Goal: Task Accomplishment & Management: Manage account settings

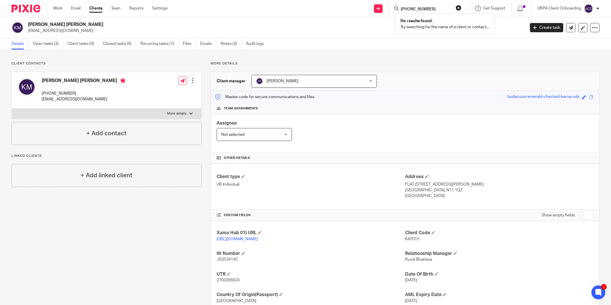
click at [424, 5] on form "+447432082596" at bounding box center [430, 8] width 61 height 7
click at [453, 7] on form "+447432082596" at bounding box center [430, 8] width 61 height 7
click at [456, 9] on button "reset" at bounding box center [459, 8] width 6 height 6
click at [459, 9] on form at bounding box center [430, 8] width 61 height 7
click at [409, 7] on input "Search" at bounding box center [426, 9] width 52 height 5
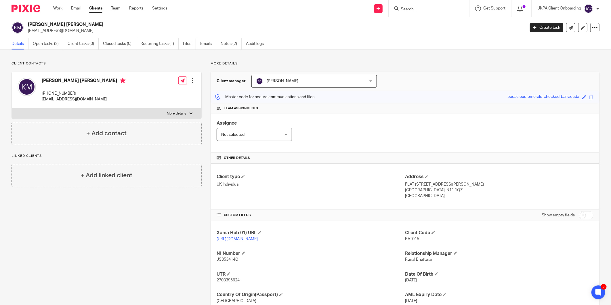
paste input "[PERSON_NAME][EMAIL_ADDRESS][DOMAIN_NAME]"
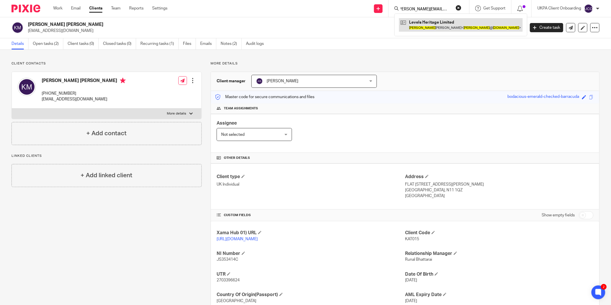
type input "[PERSON_NAME][EMAIL_ADDRESS][DOMAIN_NAME]"
click at [451, 22] on link at bounding box center [461, 24] width 124 height 13
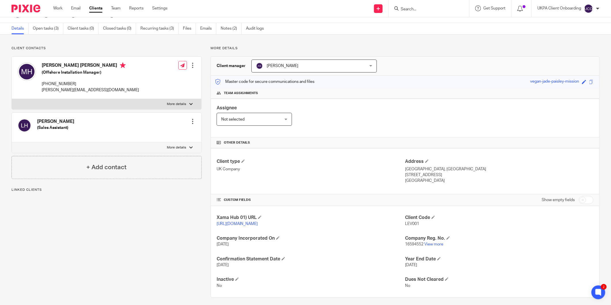
scroll to position [20, 0]
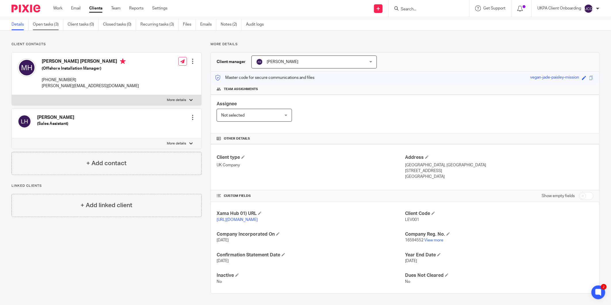
click at [49, 23] on link "Open tasks (3)" at bounding box center [48, 24] width 31 height 11
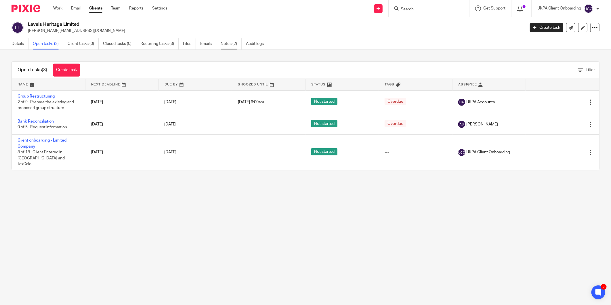
click at [231, 39] on link "Notes (2)" at bounding box center [231, 43] width 21 height 11
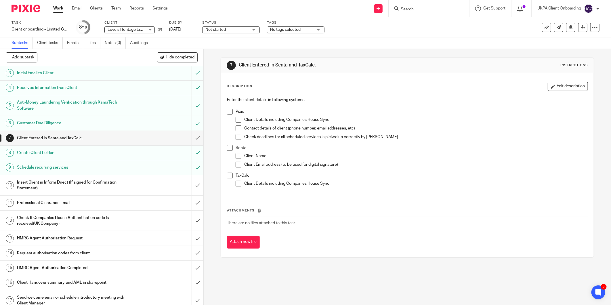
scroll to position [51, 0]
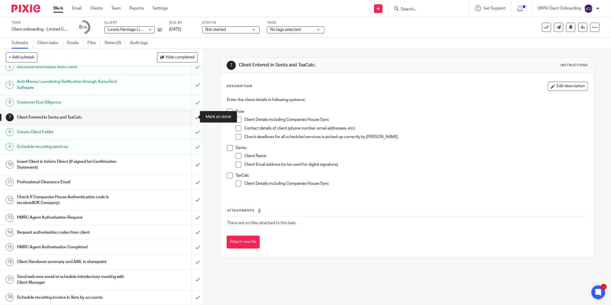
click at [191, 115] on input "submit" at bounding box center [101, 117] width 203 height 14
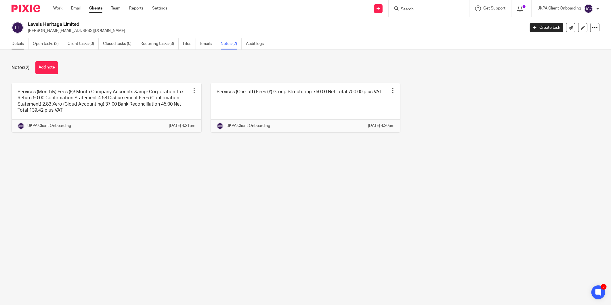
click at [25, 47] on link "Details" at bounding box center [20, 43] width 17 height 11
click at [55, 42] on link "Open tasks (3)" at bounding box center [48, 43] width 31 height 11
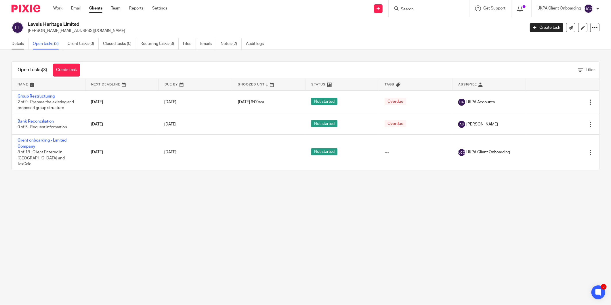
click at [19, 45] on link "Details" at bounding box center [20, 43] width 17 height 11
click at [48, 24] on h2 "Levels Heritage Limited" at bounding box center [225, 25] width 395 height 6
copy div "Levels Heritage Limited"
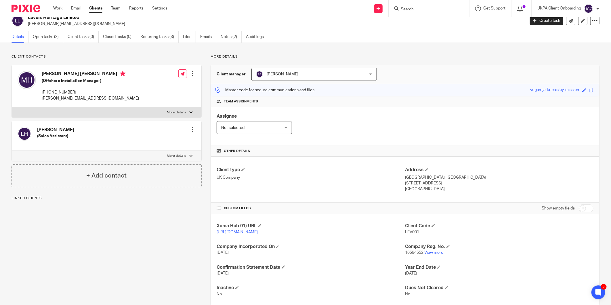
scroll to position [20, 0]
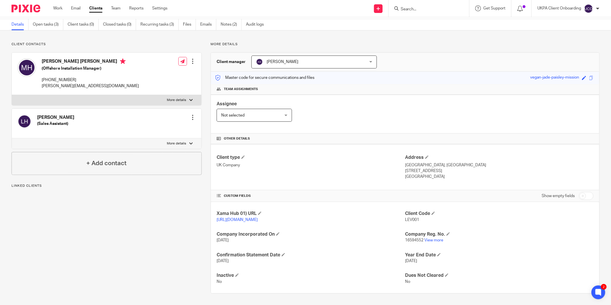
click at [409, 243] on p "16594552 View more" at bounding box center [499, 240] width 189 height 6
copy p "16594552"
click at [419, 166] on p "[GEOGRAPHIC_DATA], [GEOGRAPHIC_DATA]" at bounding box center [499, 165] width 189 height 6
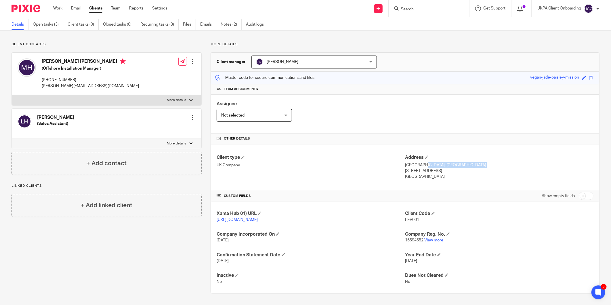
click at [419, 166] on p "[GEOGRAPHIC_DATA], [GEOGRAPHIC_DATA]" at bounding box center [499, 165] width 189 height 6
copy div "[GEOGRAPHIC_DATA], [GEOGRAPHIC_DATA]"
click at [412, 172] on p "[STREET_ADDRESS]" at bounding box center [499, 171] width 189 height 6
copy p "Somerton"
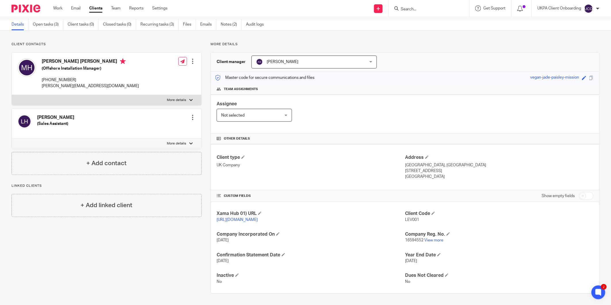
drag, startPoint x: 442, startPoint y: 172, endPoint x: 424, endPoint y: 173, distance: 17.9
click at [424, 173] on p "[STREET_ADDRESS]" at bounding box center [499, 171] width 189 height 6
click at [423, 172] on p "[STREET_ADDRESS]" at bounding box center [499, 171] width 189 height 6
drag, startPoint x: 422, startPoint y: 171, endPoint x: 441, endPoint y: 171, distance: 18.4
click at [441, 171] on p "[STREET_ADDRESS]" at bounding box center [499, 171] width 189 height 6
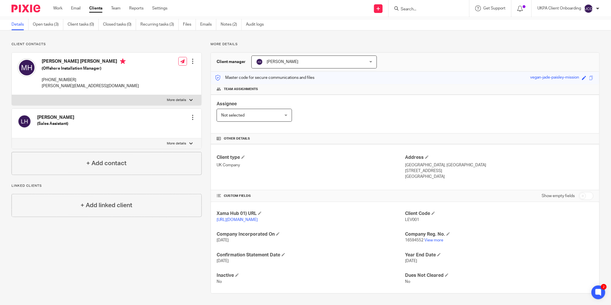
copy div "TA11 6DX"
click at [56, 85] on p "[PERSON_NAME][EMAIL_ADDRESS][DOMAIN_NAME]" at bounding box center [90, 86] width 97 height 6
copy div "[PERSON_NAME][EMAIL_ADDRESS][DOMAIN_NAME]"
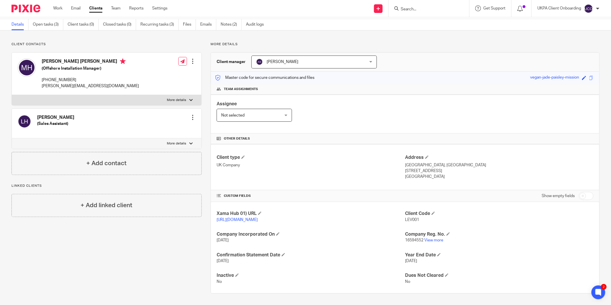
click at [58, 79] on p "[PHONE_NUMBER]" at bounding box center [90, 80] width 97 height 6
copy div "[PHONE_NUMBER]"
click at [125, 207] on h4 "+ Add linked client" at bounding box center [107, 205] width 52 height 9
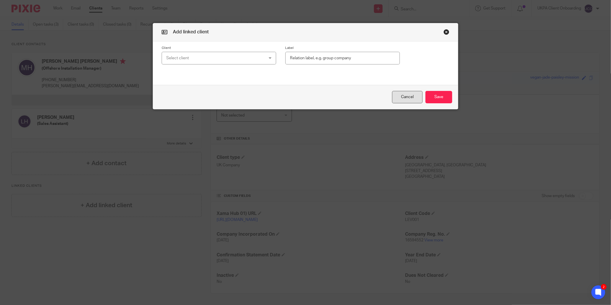
click at [406, 96] on button "Cancel" at bounding box center [407, 97] width 31 height 12
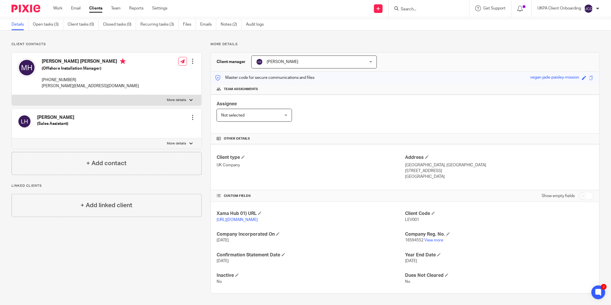
click at [63, 86] on p "[PERSON_NAME][EMAIL_ADDRESS][DOMAIN_NAME]" at bounding box center [90, 86] width 97 height 6
copy div "[PERSON_NAME][EMAIL_ADDRESS][DOMAIN_NAME]"
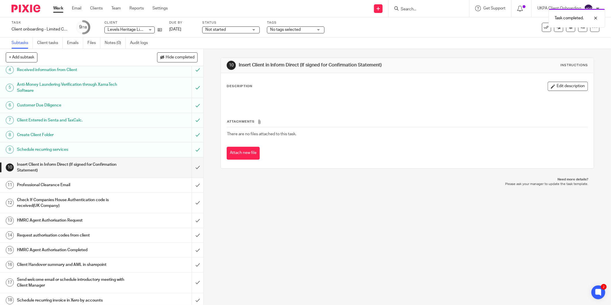
scroll to position [51, 0]
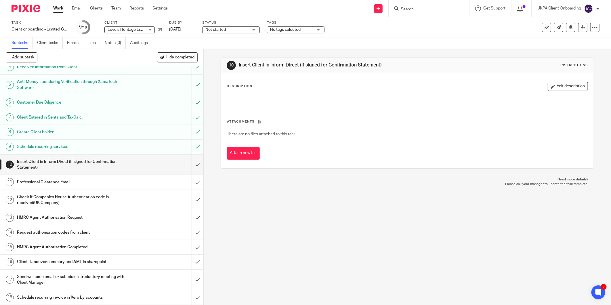
click at [413, 11] on input "Search" at bounding box center [426, 9] width 52 height 5
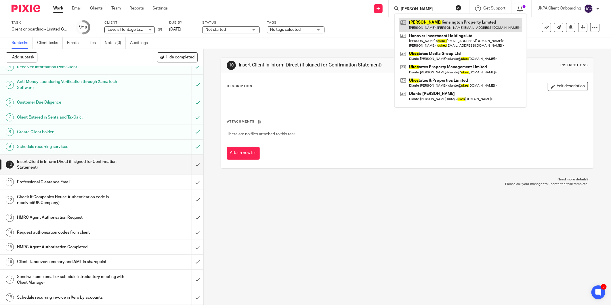
type input "[PERSON_NAME]"
click at [45, 274] on h1 "Send welcome email or schedule introductory meeting with Client Manager" at bounding box center [73, 280] width 113 height 15
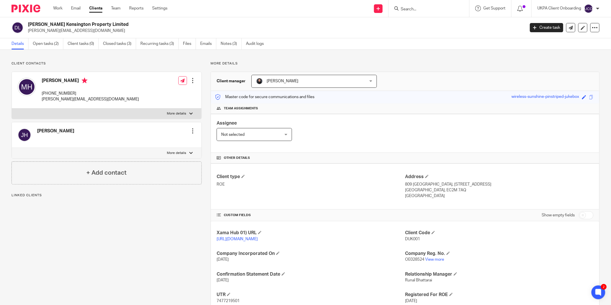
click at [412, 241] on span "DUK001" at bounding box center [412, 239] width 15 height 4
copy span "DUK001"
click at [53, 41] on link "Open tasks (2)" at bounding box center [48, 43] width 31 height 11
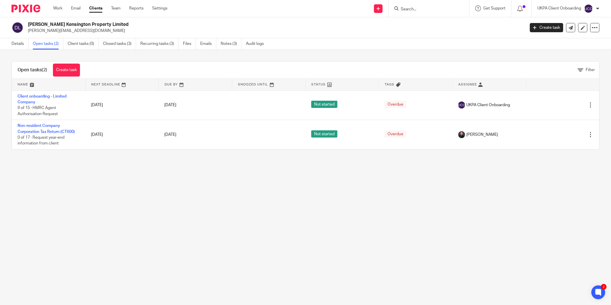
click at [522, 194] on main "Dukes Kensington Property Limited mikehanrahan@hotmail.com Create task Update f…" at bounding box center [305, 152] width 611 height 305
click at [231, 41] on link "Notes (3)" at bounding box center [231, 43] width 21 height 11
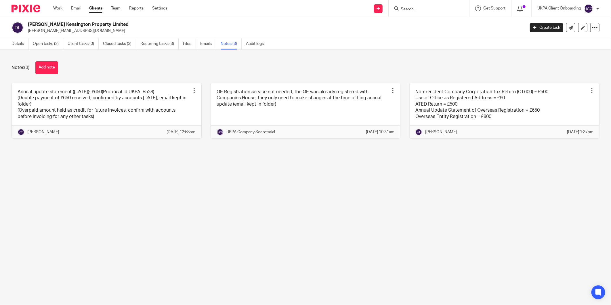
click at [45, 68] on button "Add note" at bounding box center [46, 67] width 23 height 13
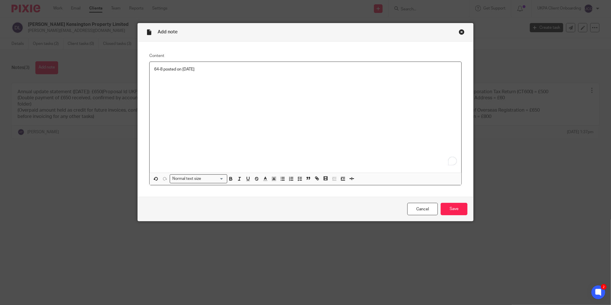
drag, startPoint x: 227, startPoint y: 71, endPoint x: 208, endPoint y: 73, distance: 19.1
click at [208, 73] on div "64-8 posted on 17th September 2025" at bounding box center [306, 117] width 312 height 111
click at [448, 206] on input "Save" at bounding box center [454, 209] width 27 height 12
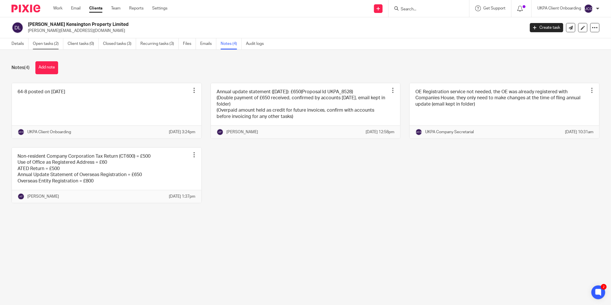
click at [36, 43] on link "Open tasks (2)" at bounding box center [48, 43] width 31 height 11
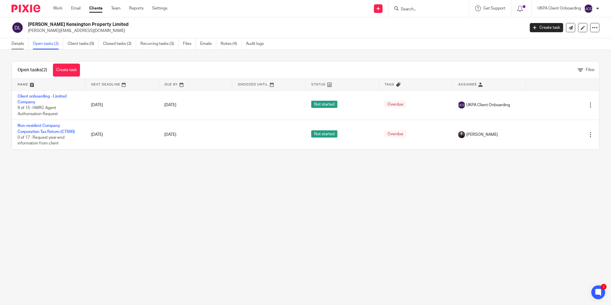
click at [20, 42] on link "Details" at bounding box center [20, 43] width 17 height 11
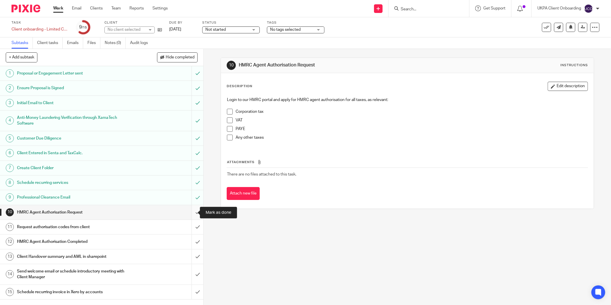
click at [191, 212] on input "submit" at bounding box center [101, 212] width 203 height 14
click at [190, 226] on input "submit" at bounding box center [101, 227] width 203 height 14
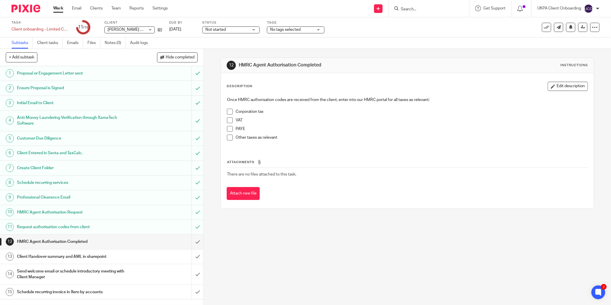
click at [40, 274] on h1 "Send welcome email or schedule introductory meeting with Client Manager" at bounding box center [73, 274] width 113 height 15
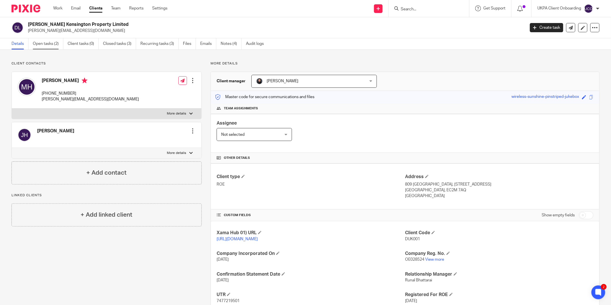
click at [45, 49] on link "Open tasks (2)" at bounding box center [48, 43] width 31 height 11
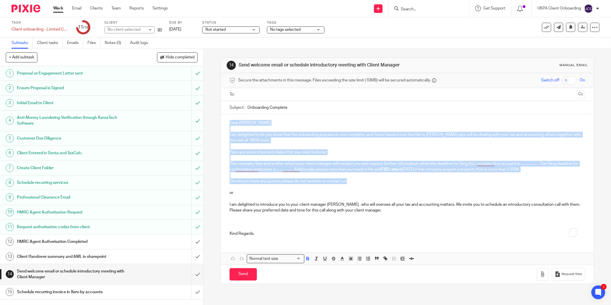
drag, startPoint x: 228, startPoint y: 122, endPoint x: 356, endPoint y: 183, distance: 142.4
click at [356, 184] on div "Dear Michael I am delighted to let you know that the onboarding process is now …" at bounding box center [407, 177] width 373 height 127
copy div "Dear Michael I am delighted to let you know that the onboarding process is now …"
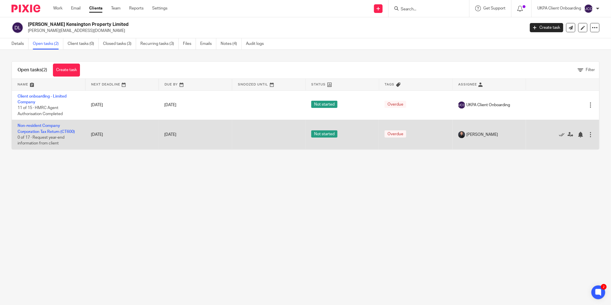
click at [98, 137] on td "27 Apr 2025" at bounding box center [121, 134] width 73 height 29
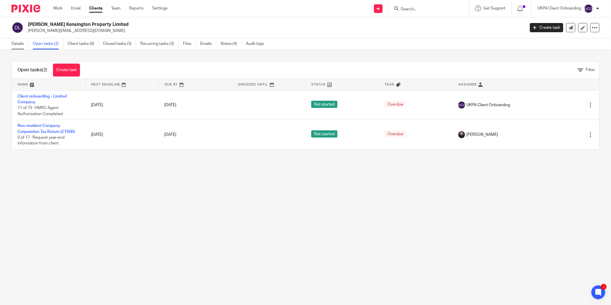
click at [18, 43] on link "Details" at bounding box center [20, 43] width 17 height 11
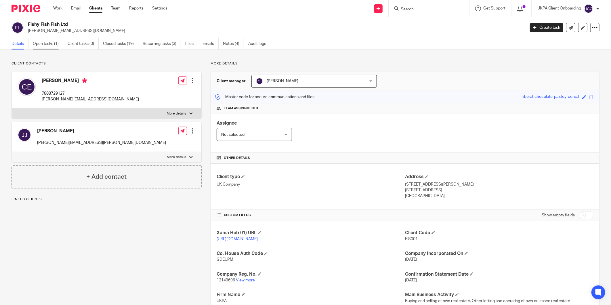
click at [50, 44] on link "Open tasks (1)" at bounding box center [48, 43] width 31 height 11
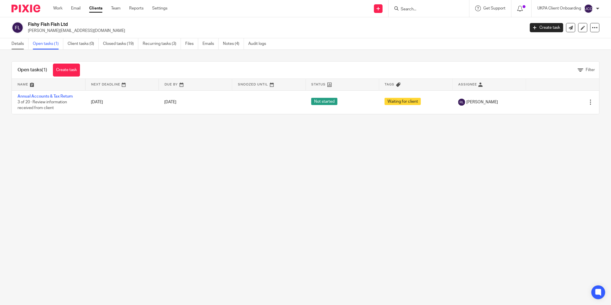
click at [16, 40] on link "Details" at bounding box center [20, 43] width 17 height 11
click at [117, 43] on link "Closed tasks (19)" at bounding box center [120, 43] width 35 height 11
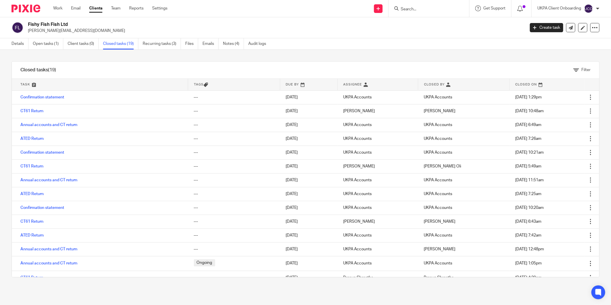
click at [8, 43] on div "Details Open tasks (1) Client tasks (0) Closed tasks (19) Recurring tasks (3) F…" at bounding box center [140, 43] width 281 height 11
click at [11, 43] on div "Details Open tasks (1) Client tasks (0) Closed tasks (19) Recurring tasks (3) F…" at bounding box center [140, 43] width 281 height 11
click at [19, 46] on link "Details" at bounding box center [20, 43] width 17 height 11
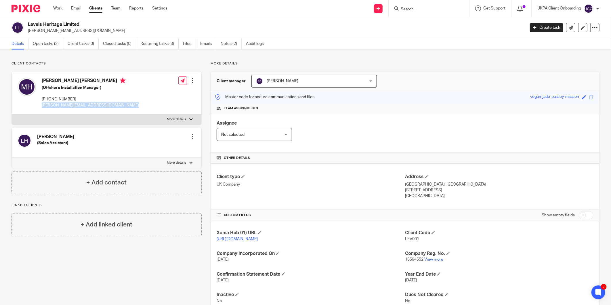
click at [92, 8] on link "Clients" at bounding box center [95, 8] width 13 height 6
click at [62, 7] on link "Work" at bounding box center [57, 8] width 9 height 6
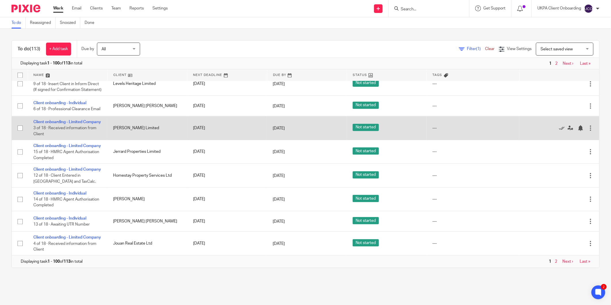
scroll to position [2444, 0]
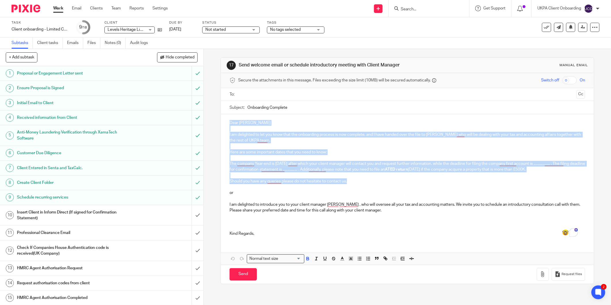
click at [355, 184] on div "Dear [PERSON_NAME] I am delighted to let you know that the onboarding process i…" at bounding box center [407, 177] width 373 height 127
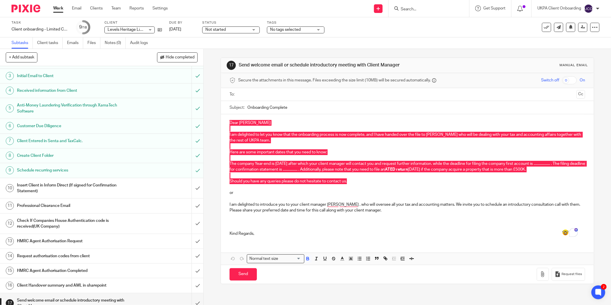
scroll to position [51, 0]
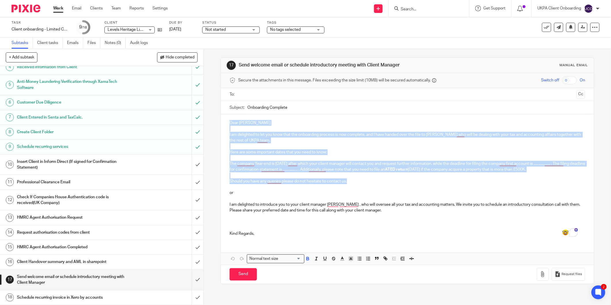
click at [173, 179] on div "Professional Clearance Email" at bounding box center [101, 182] width 169 height 9
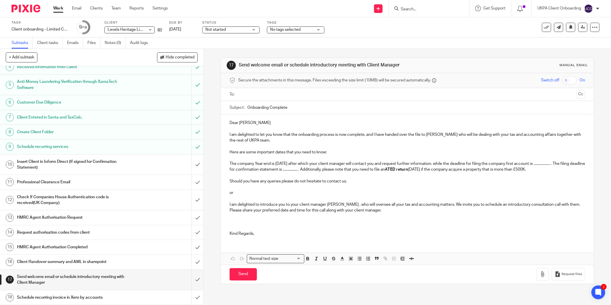
click at [288, 186] on p "To enrich screen reader interactions, please activate Accessibility in Grammarl…" at bounding box center [408, 187] width 356 height 6
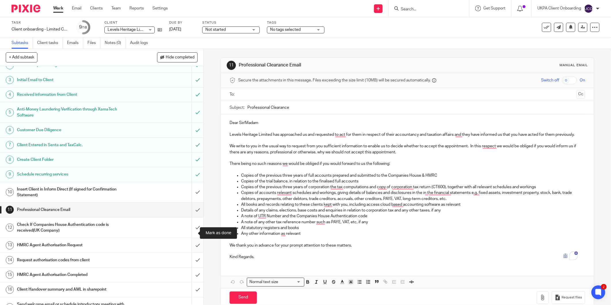
scroll to position [51, 0]
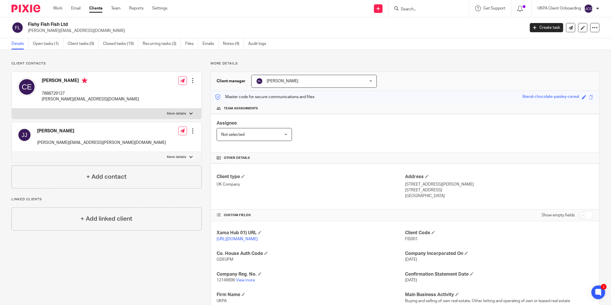
click at [409, 8] on input "Search" at bounding box center [426, 9] width 52 height 5
type input "clensing"
